Goal: Task Accomplishment & Management: Manage account settings

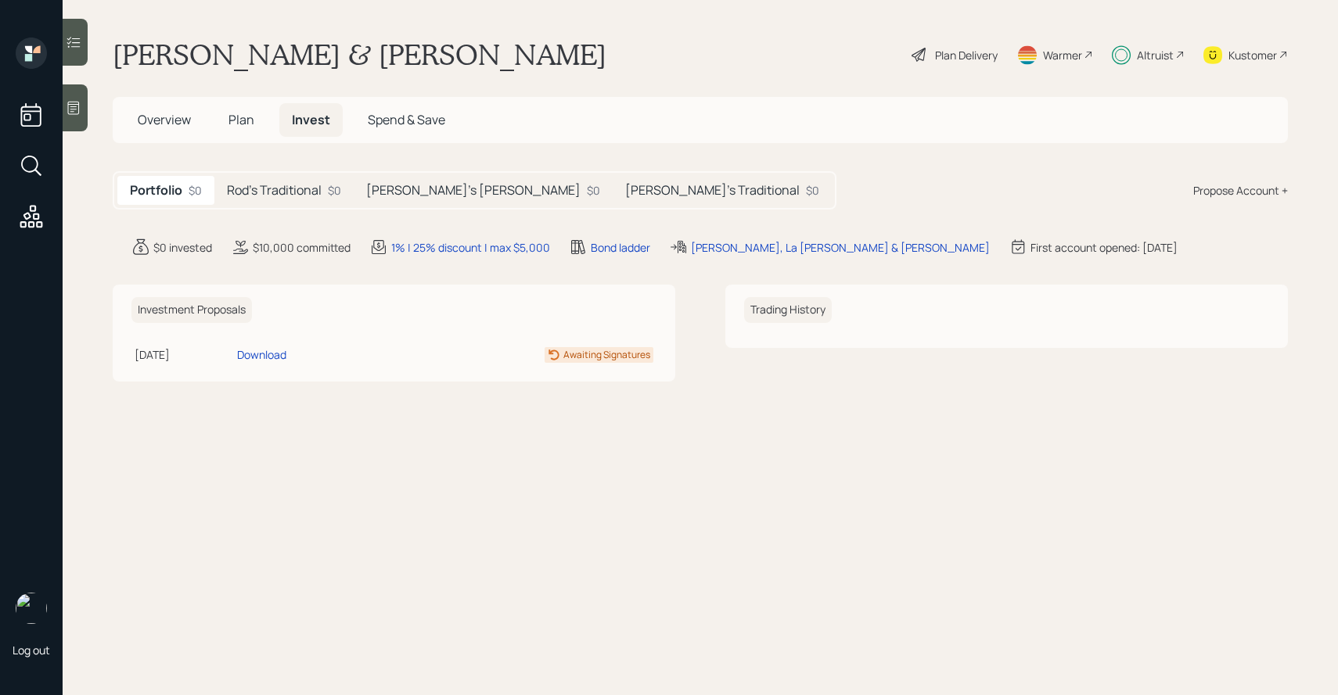
click at [467, 53] on div "account switcher Search clients... current household Copy Household Link Genera…" at bounding box center [669, 347] width 1338 height 695
click at [244, 109] on h5 "Plan" at bounding box center [241, 120] width 51 height 34
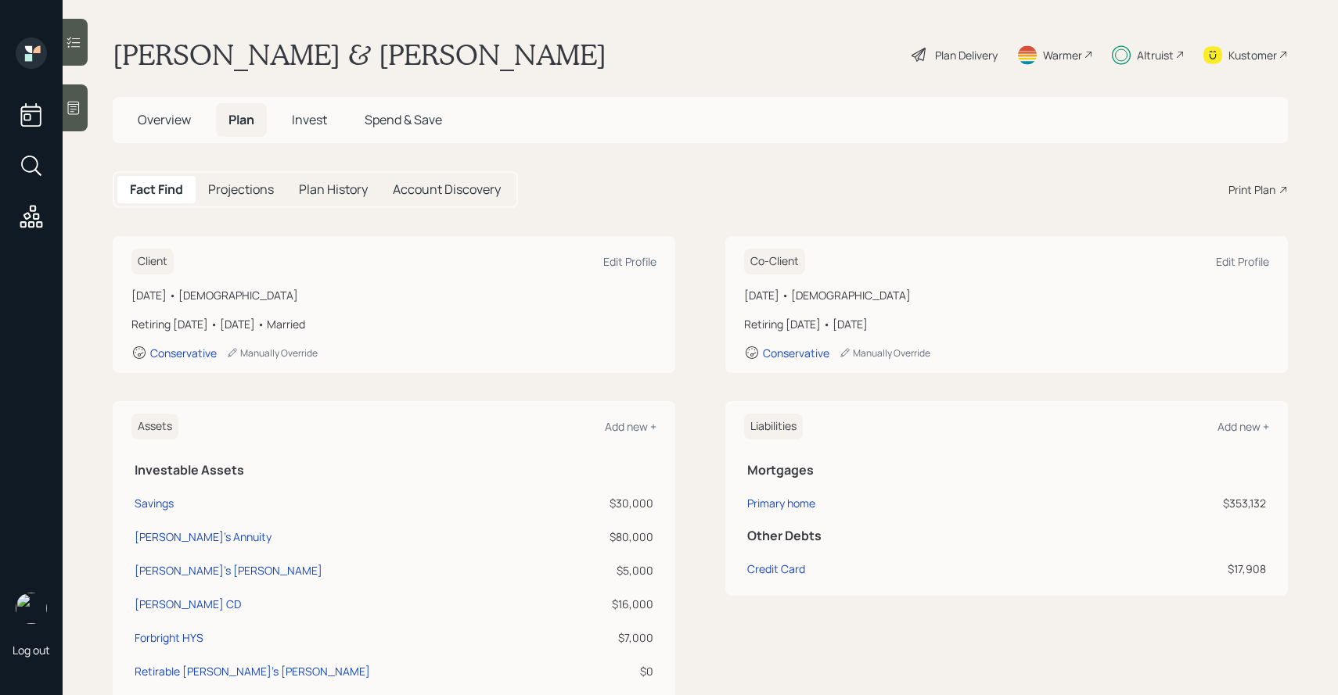
click at [186, 130] on h5 "Overview" at bounding box center [164, 120] width 78 height 34
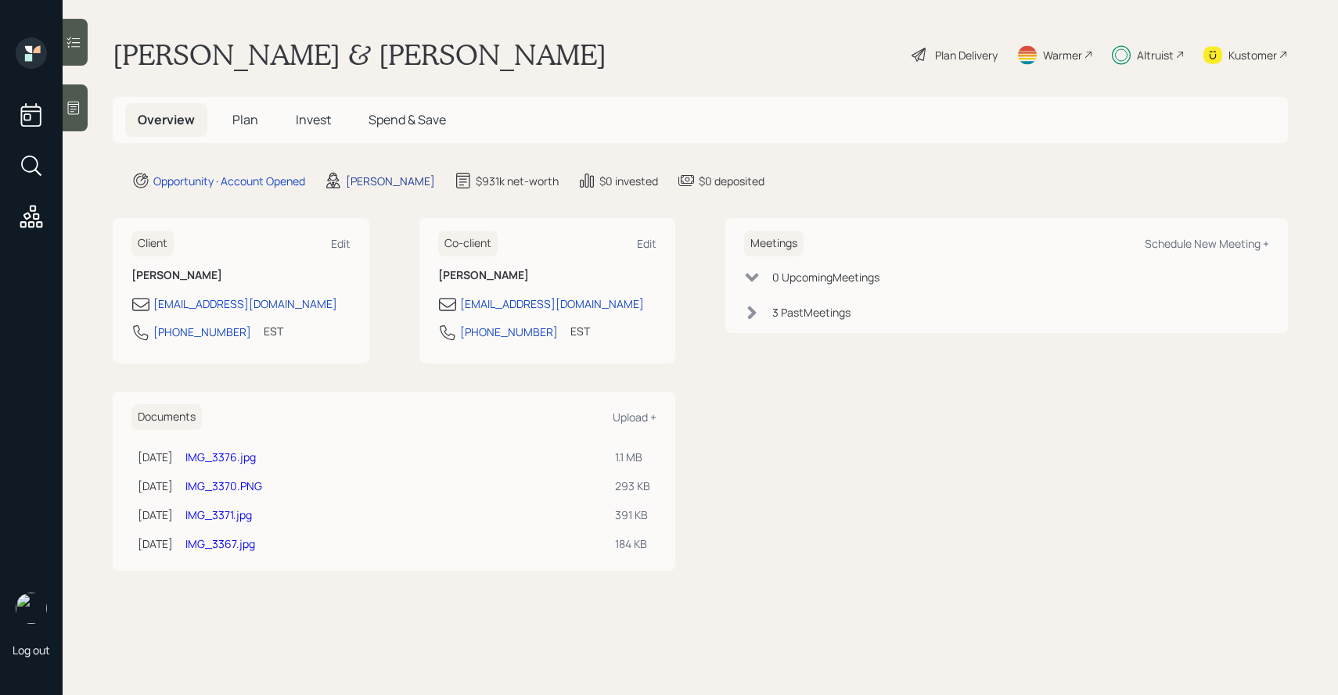
click at [373, 179] on div "[PERSON_NAME]" at bounding box center [390, 181] width 89 height 16
select select "d946c976-65aa-4529-ac9d-02c4f1114fc0"
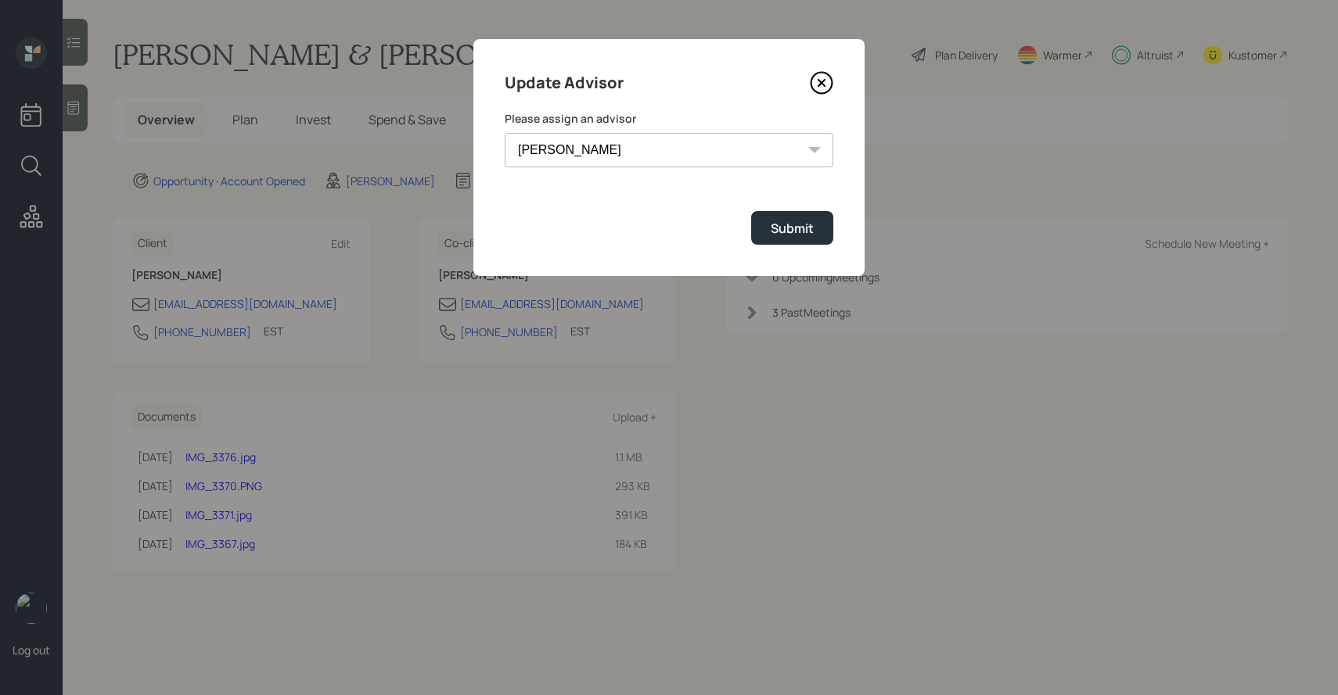
click at [549, 145] on select "[PERSON_NAME] [PERSON_NAME] End [PERSON_NAME] [PERSON_NAME] [PERSON_NAME] [PERS…" at bounding box center [669, 150] width 329 height 34
